Goal: Information Seeking & Learning: Learn about a topic

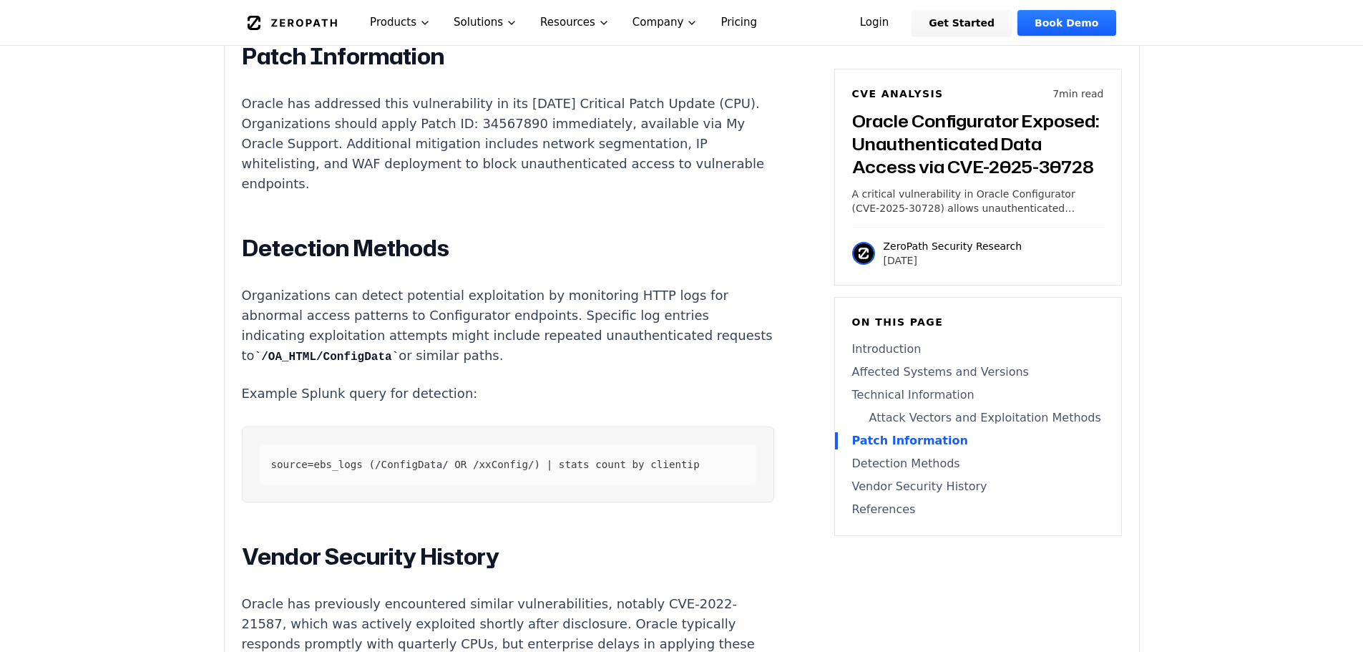
scroll to position [1861, 0]
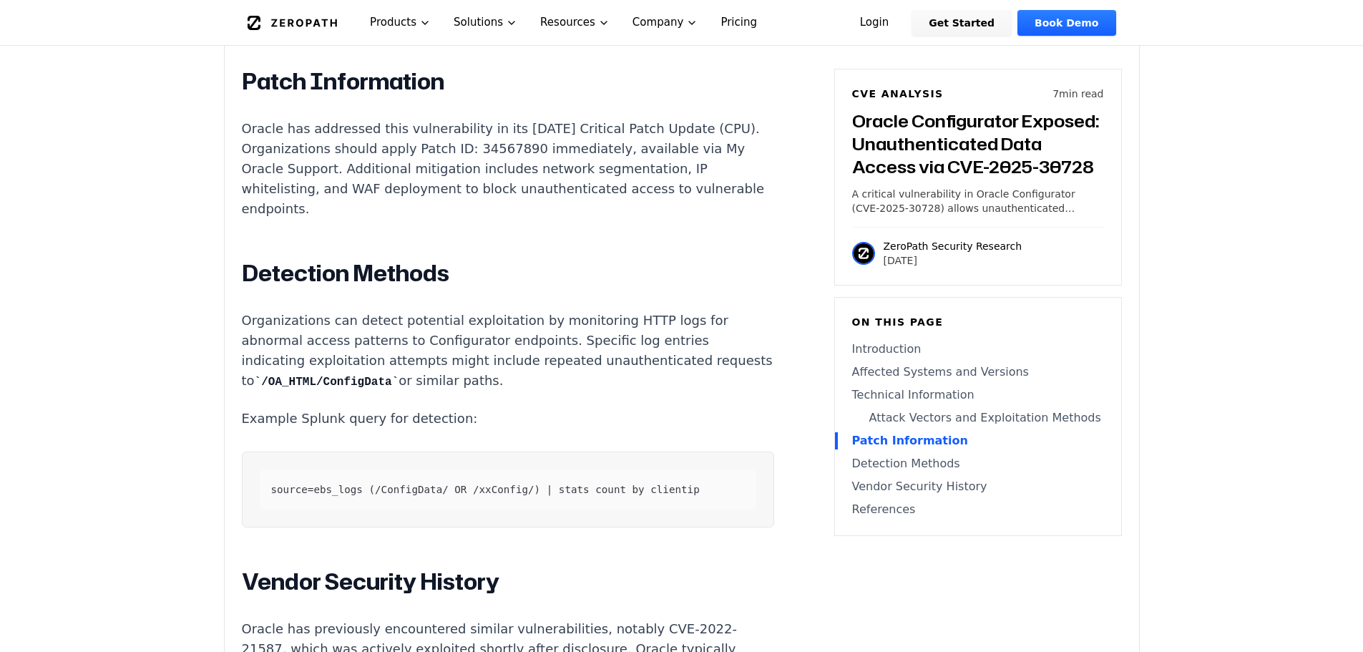
click at [395, 389] on code "/OA_HTML/ConfigData" at bounding box center [327, 382] width 145 height 13
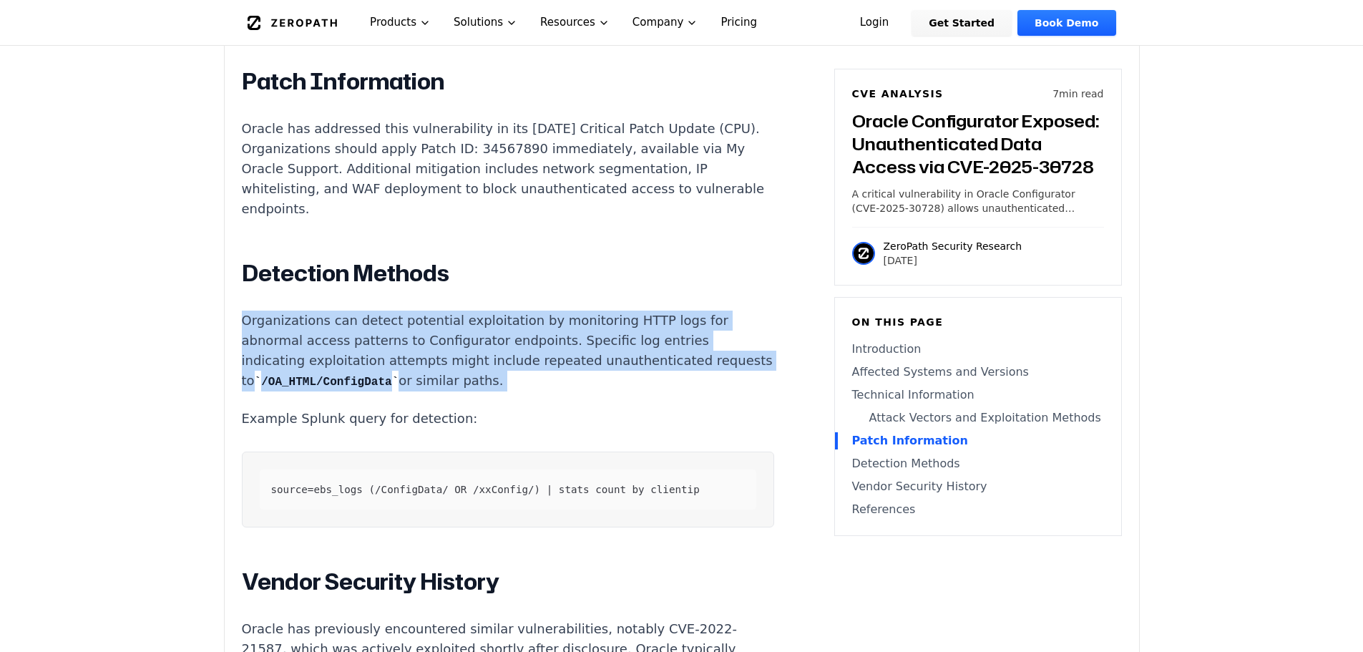
click at [395, 389] on code "/OA_HTML/ConfigData" at bounding box center [327, 382] width 145 height 13
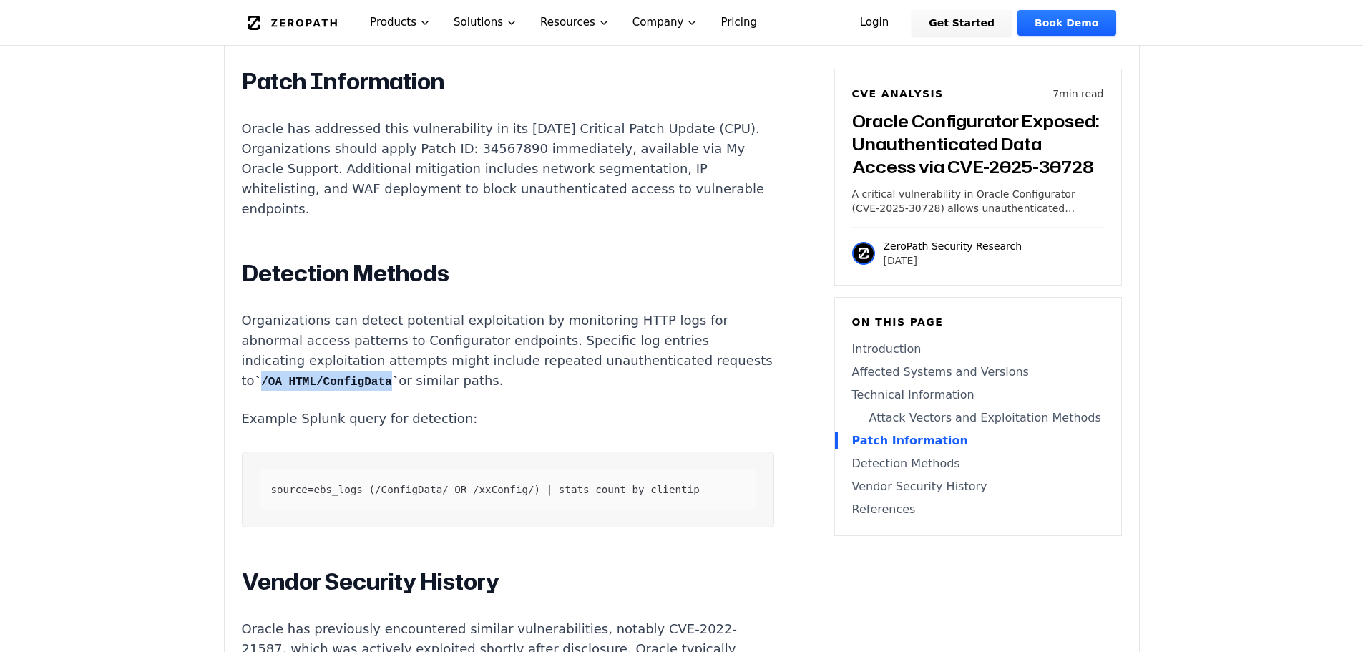
drag, startPoint x: 434, startPoint y: 422, endPoint x: 316, endPoint y: 428, distance: 118.9
click at [316, 391] on p "Organizations can detect potential exploitation by monitoring HTTP logs for abn…" at bounding box center [508, 351] width 532 height 81
copy code "/OA_HTML/ConfigData"
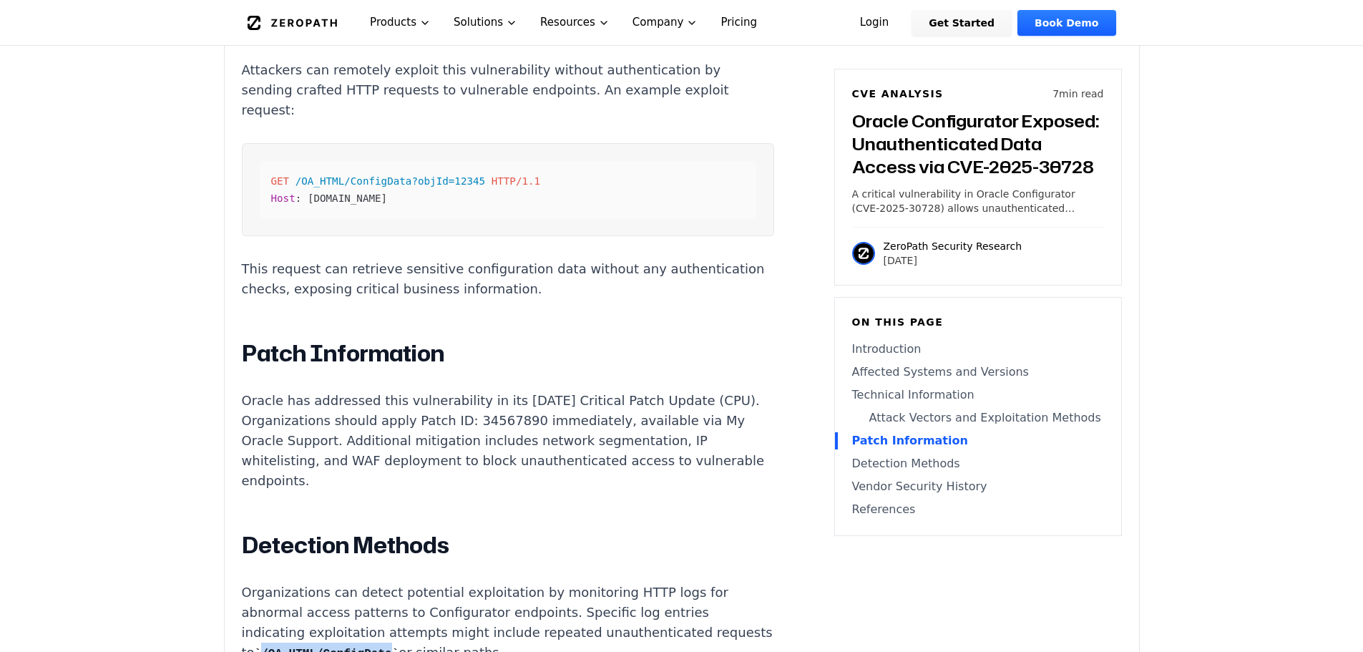
scroll to position [1574, 0]
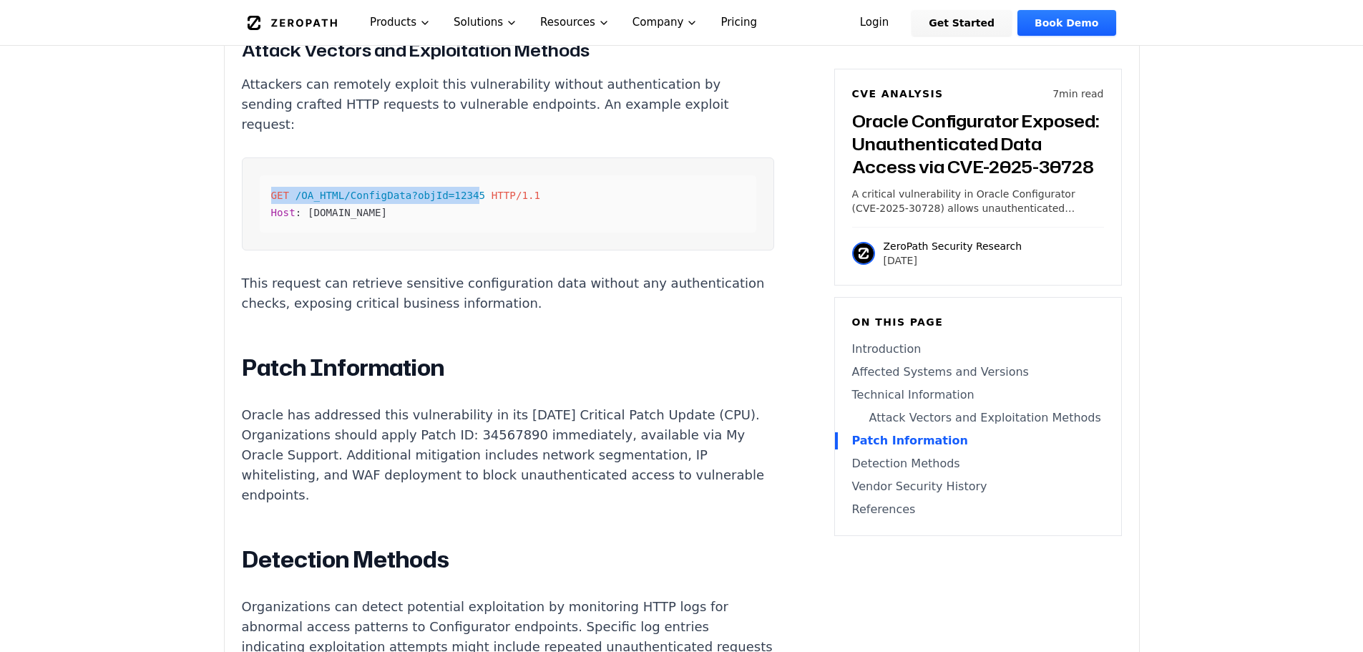
drag, startPoint x: 270, startPoint y: 229, endPoint x: 462, endPoint y: 228, distance: 192.5
click at [462, 228] on div "GET /OA_HTML/ConfigData?objId=12345 HTTP/1.1 Host : [DOMAIN_NAME]" at bounding box center [508, 203] width 497 height 57
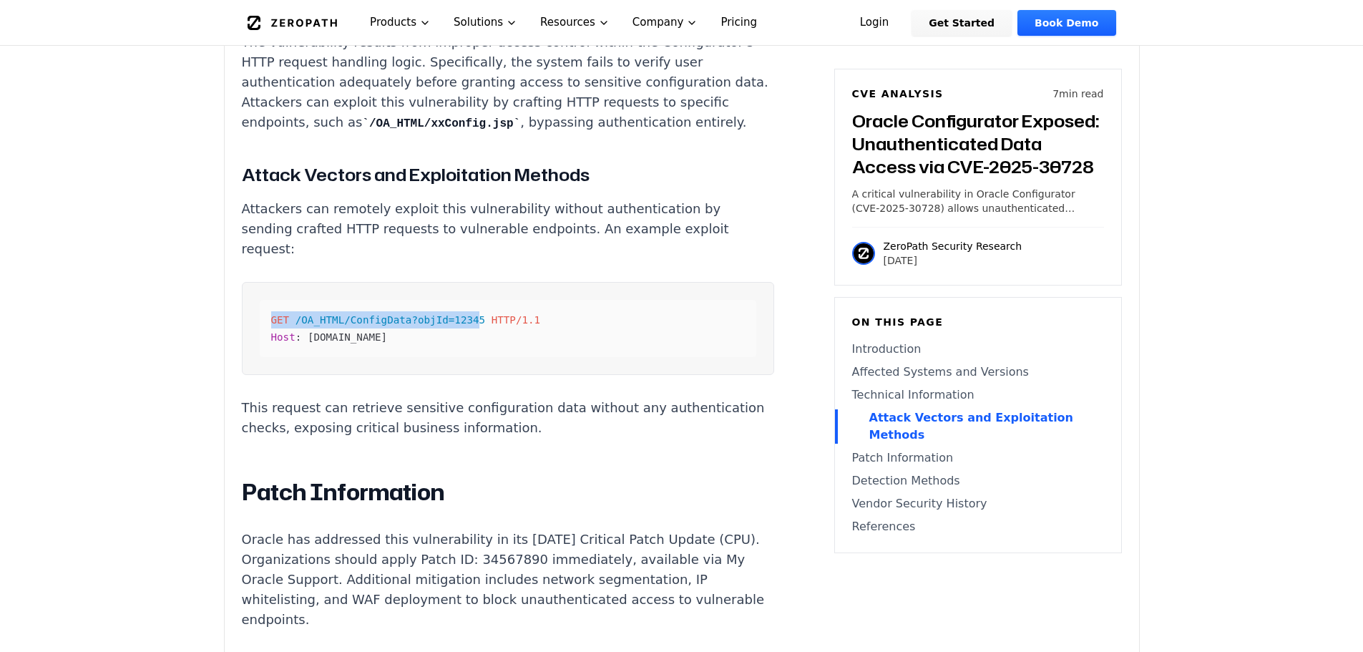
scroll to position [1431, 0]
